Goal: Transaction & Acquisition: Purchase product/service

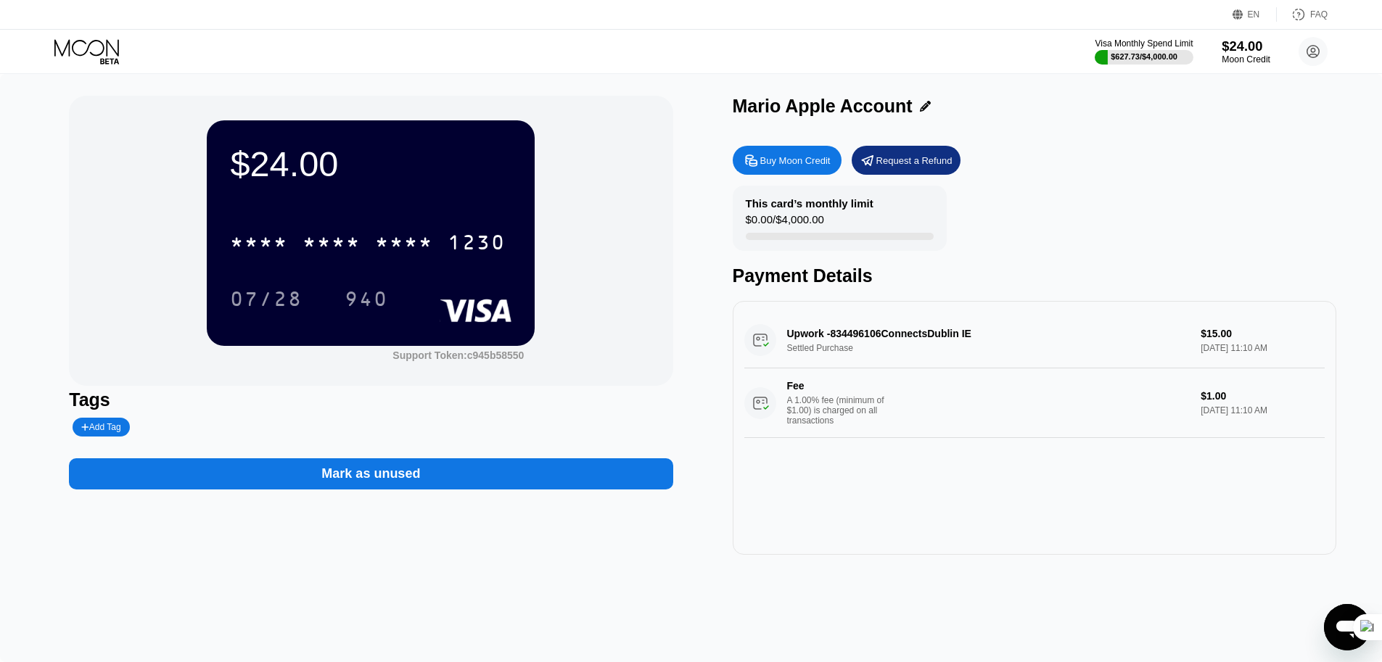
click at [1230, 57] on div "Moon Credit" at bounding box center [1245, 59] width 49 height 10
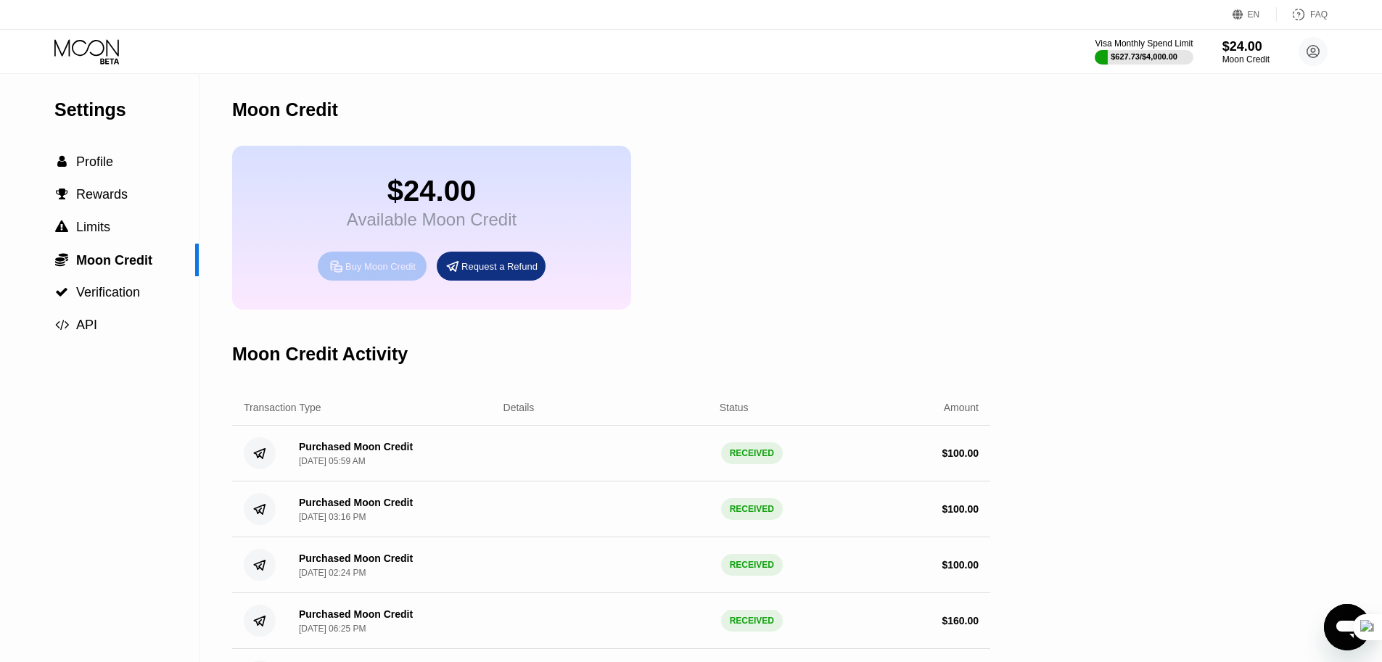
click at [385, 272] on div "Buy Moon Credit" at bounding box center [380, 266] width 70 height 12
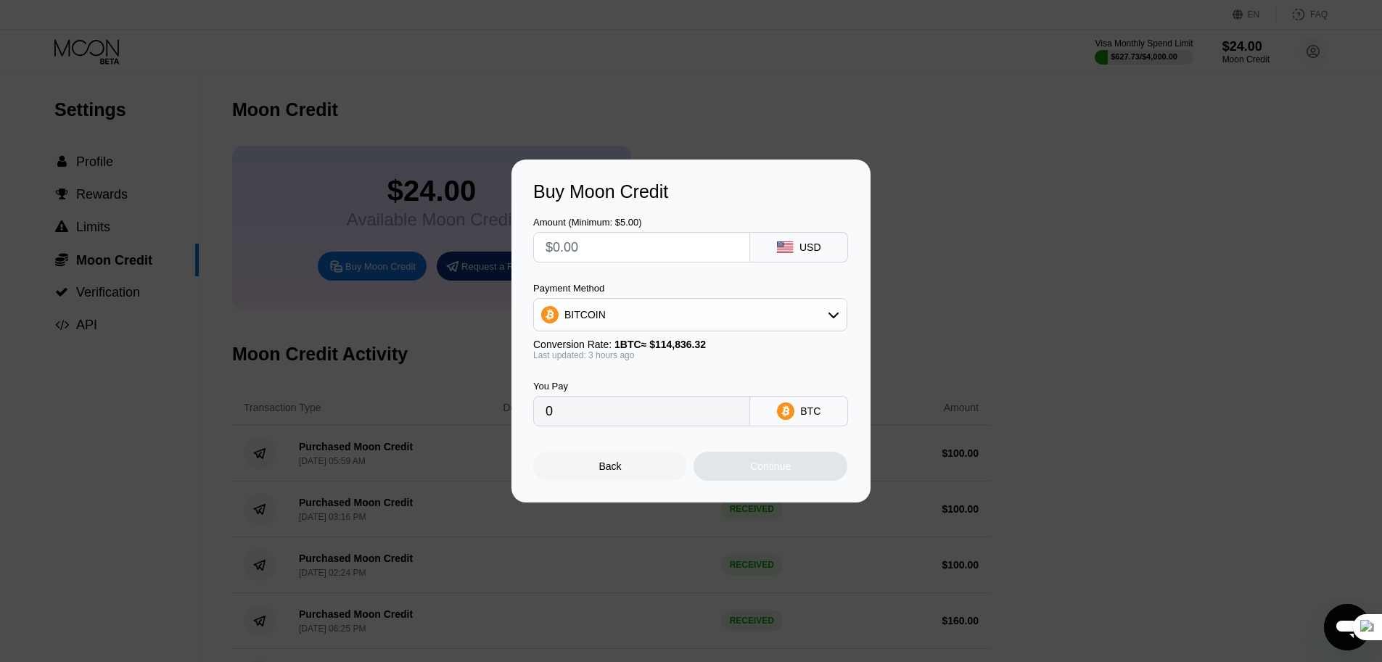
click at [672, 239] on input "text" at bounding box center [641, 247] width 192 height 29
type input "$1"
type input "0.00000875"
type input "$10"
type input "0.00008742"
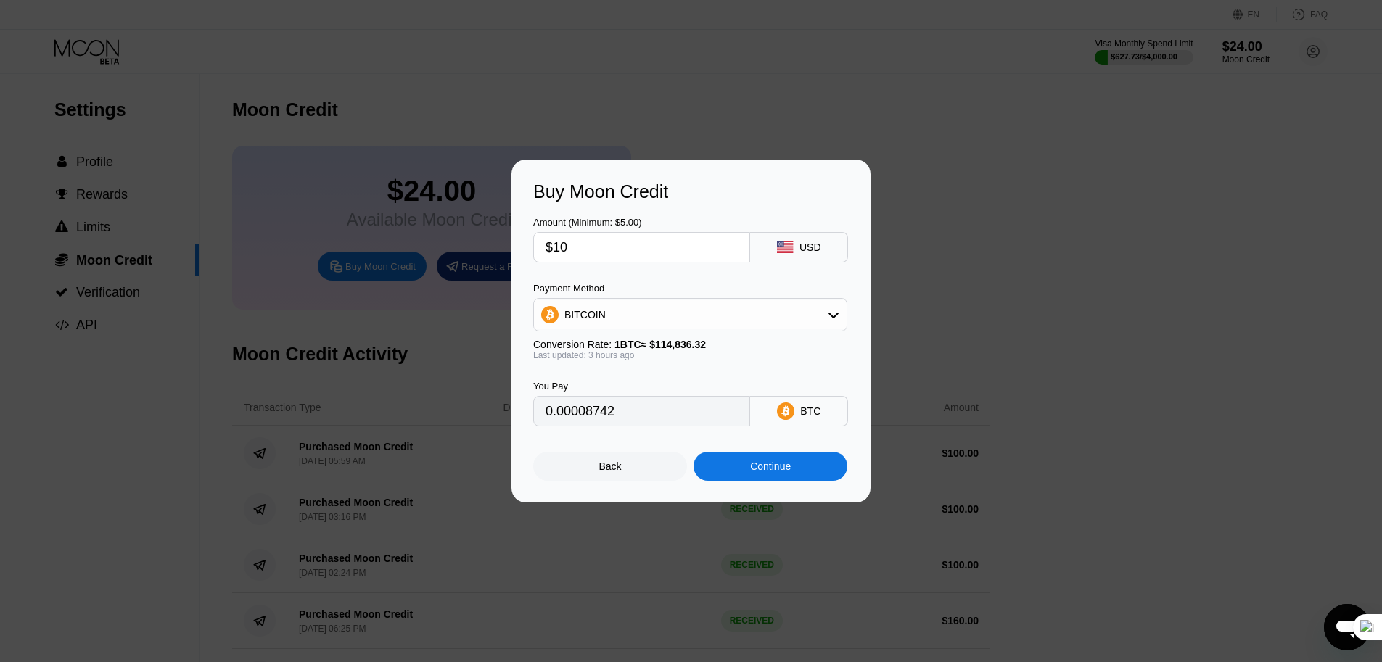
type input "$100"
type input "0.00087412"
type input "$100"
click at [648, 326] on div "BITCOIN" at bounding box center [690, 314] width 313 height 29
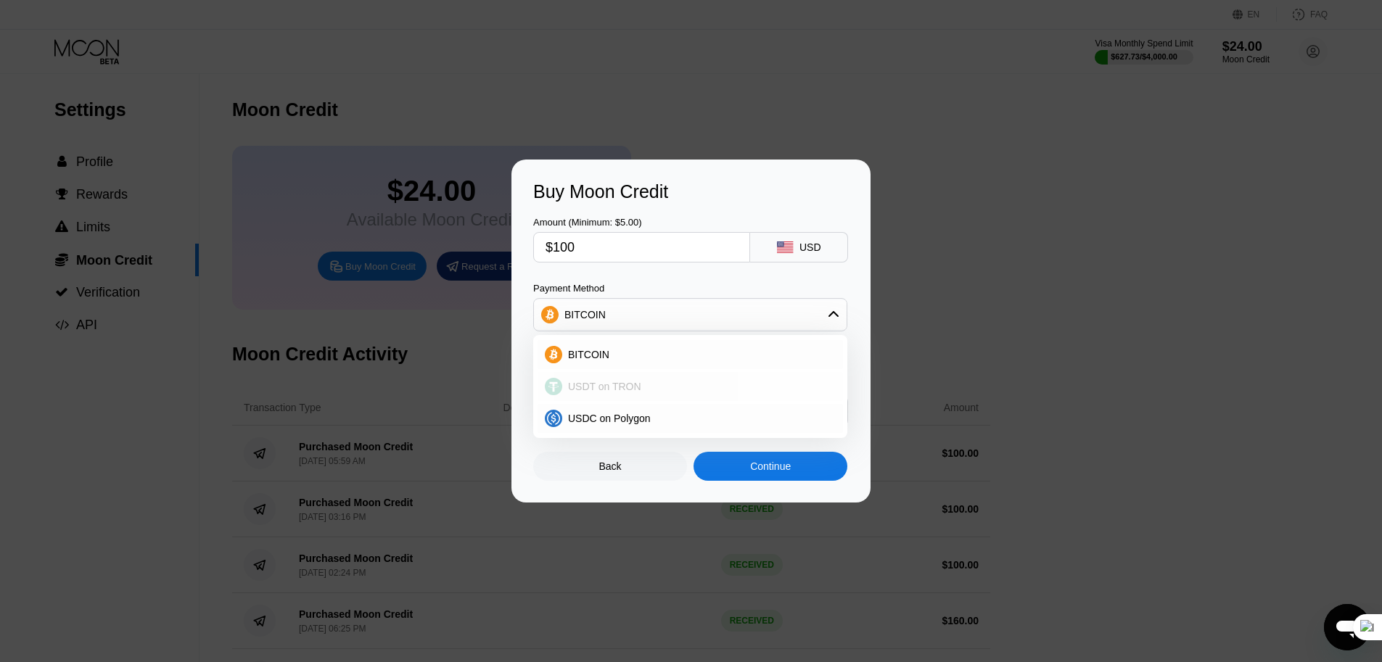
click at [637, 383] on span "USDT on TRON" at bounding box center [604, 387] width 73 height 12
type input "101.01"
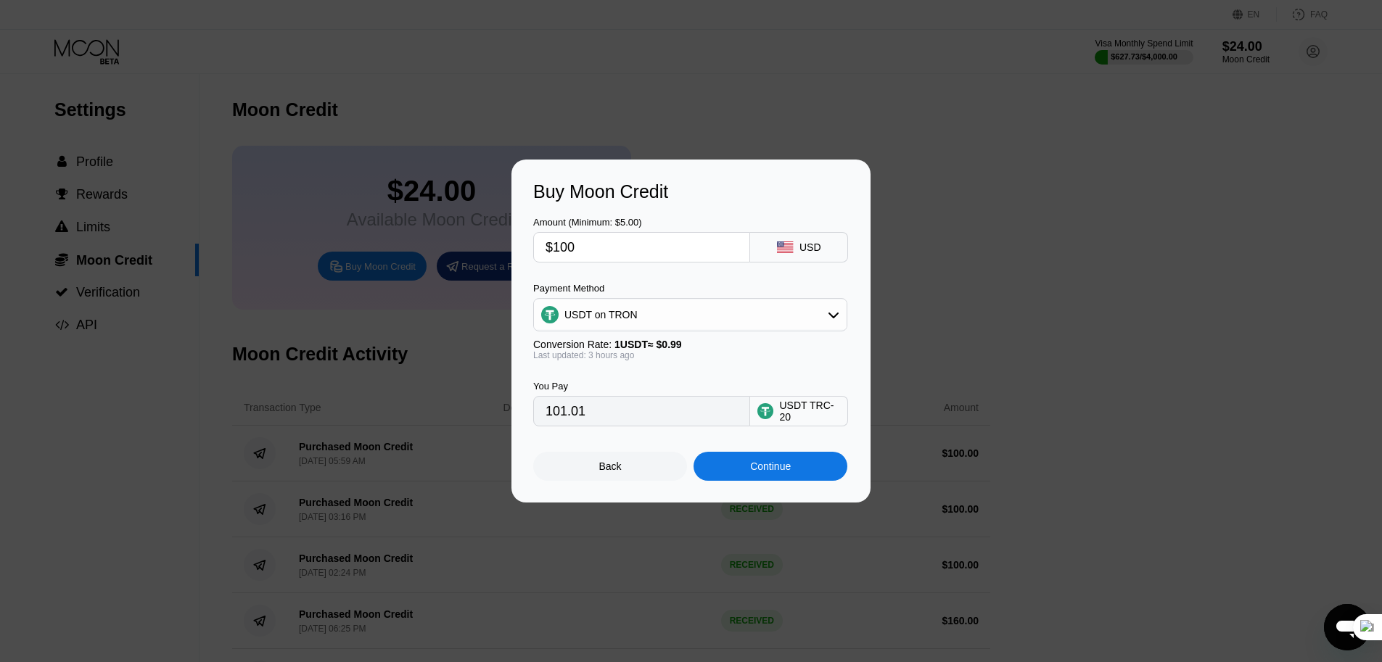
click at [775, 465] on div "Continue" at bounding box center [770, 467] width 41 height 12
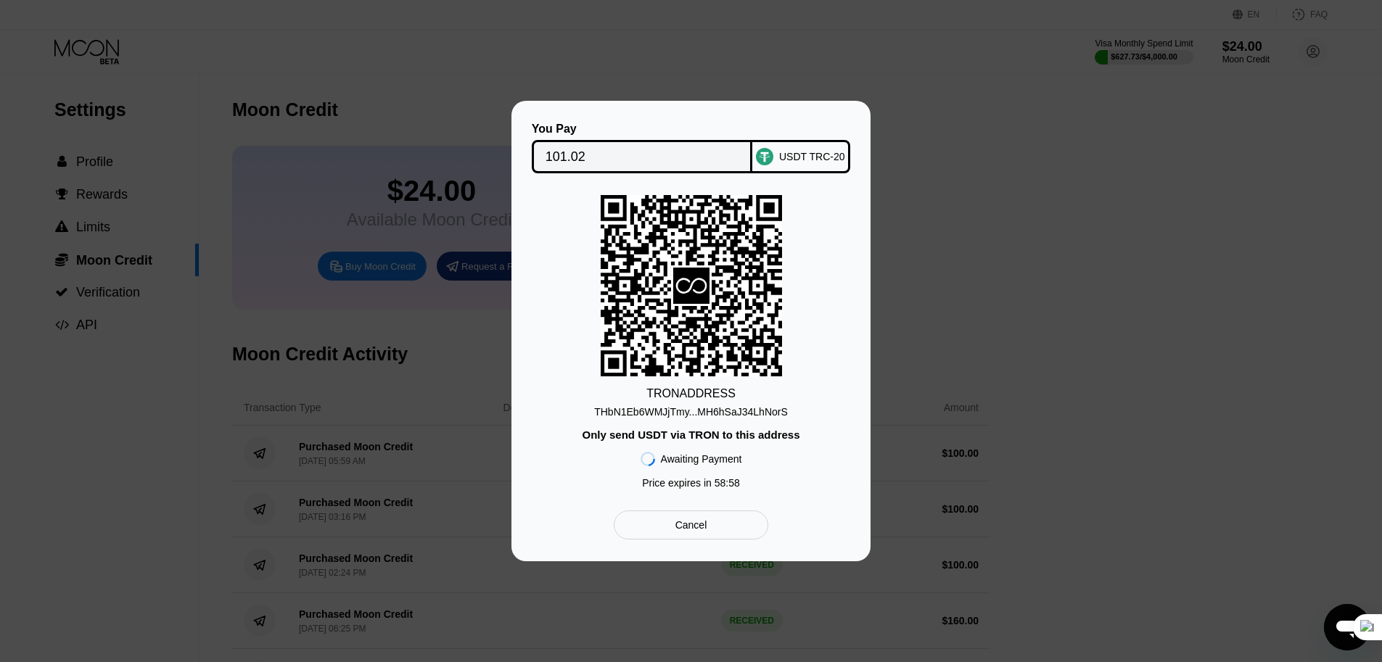
click at [651, 242] on icon at bounding box center [691, 286] width 181 height 178
click at [718, 410] on div "THbN1Eb6WMJjTmy...MH6hSaJ34LhNorS" at bounding box center [691, 412] width 194 height 12
